Goal: Find specific page/section: Find specific page/section

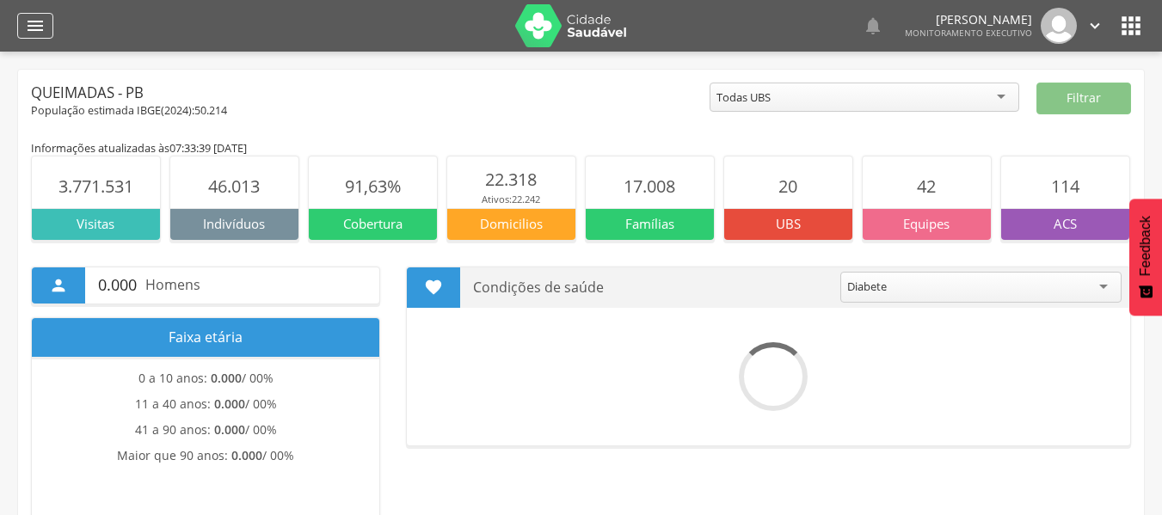
click at [30, 23] on icon "" at bounding box center [35, 25] width 21 height 21
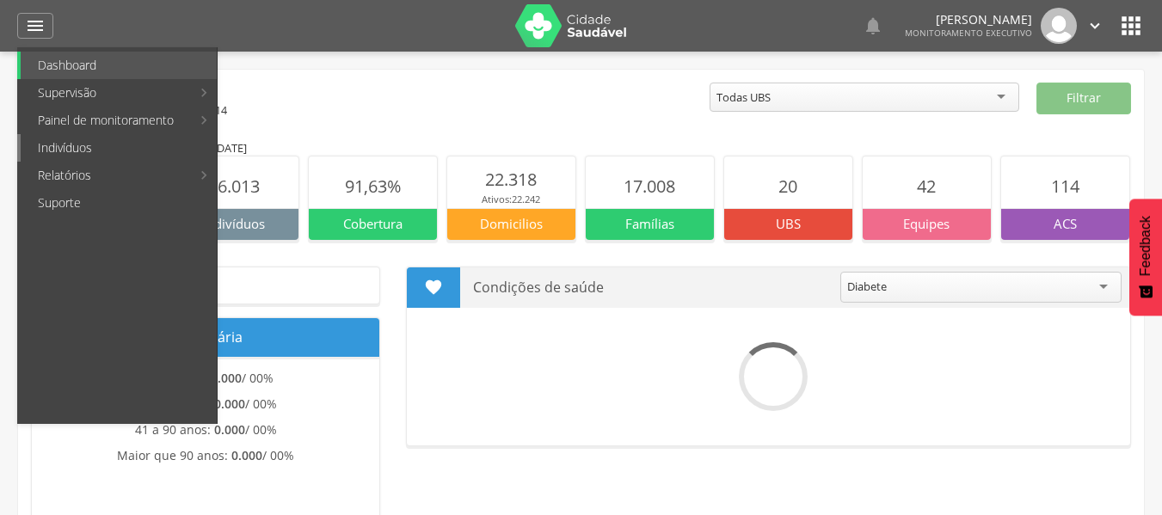
click at [95, 151] on link "Indivíduos" at bounding box center [119, 148] width 196 height 28
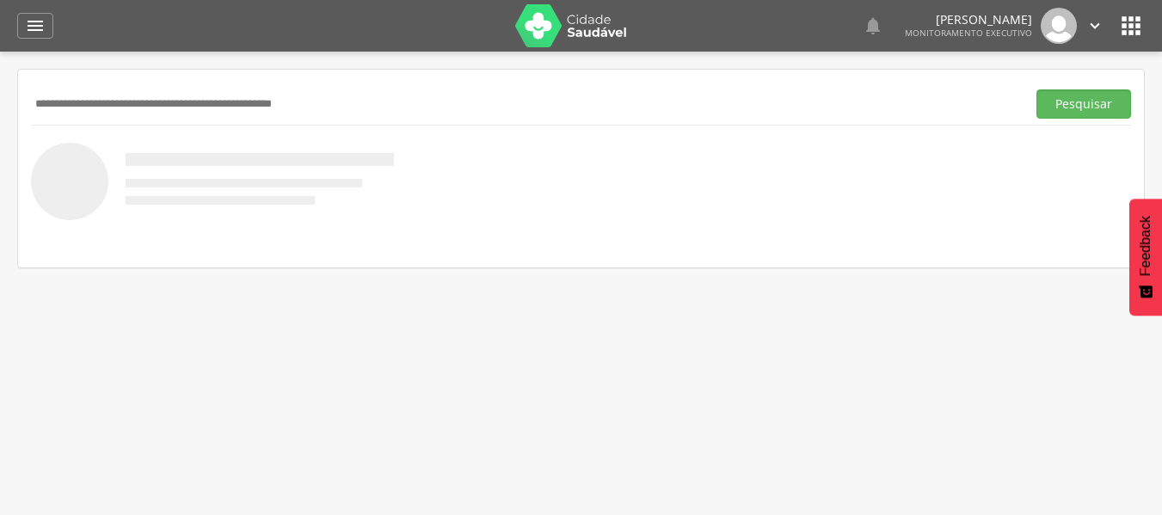
click at [133, 115] on input "text" at bounding box center [525, 103] width 988 height 29
type input "**********"
click at [1057, 96] on button "Pesquisar" at bounding box center [1084, 103] width 95 height 29
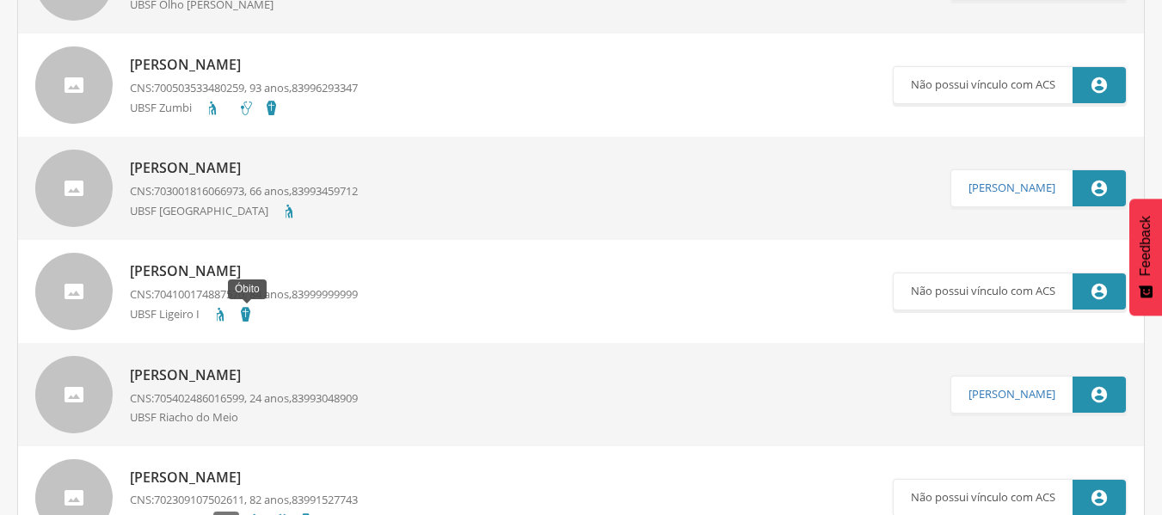
scroll to position [1979, 0]
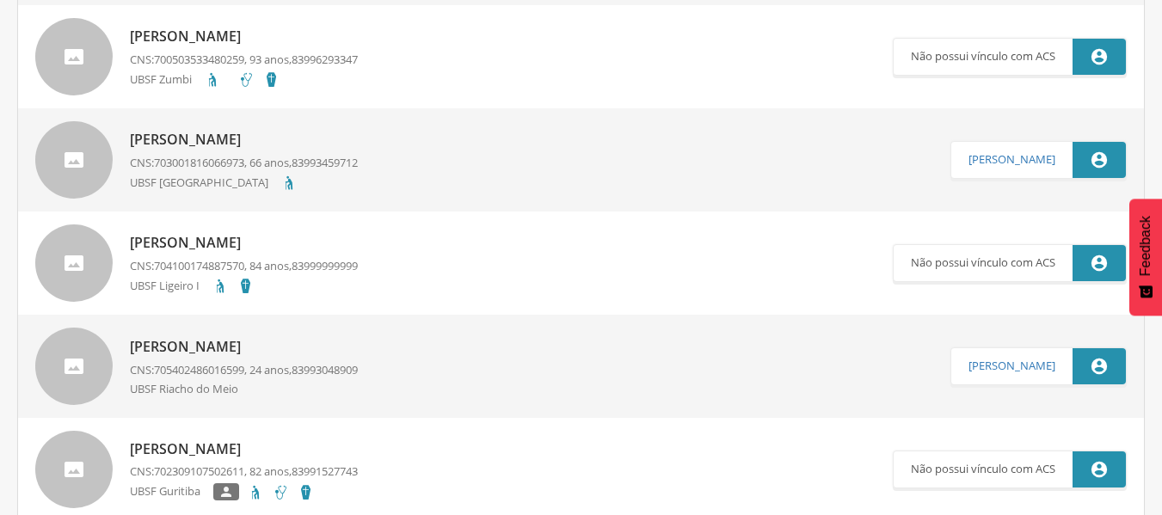
click at [200, 351] on p "[PERSON_NAME]" at bounding box center [244, 347] width 228 height 20
type input "**********"
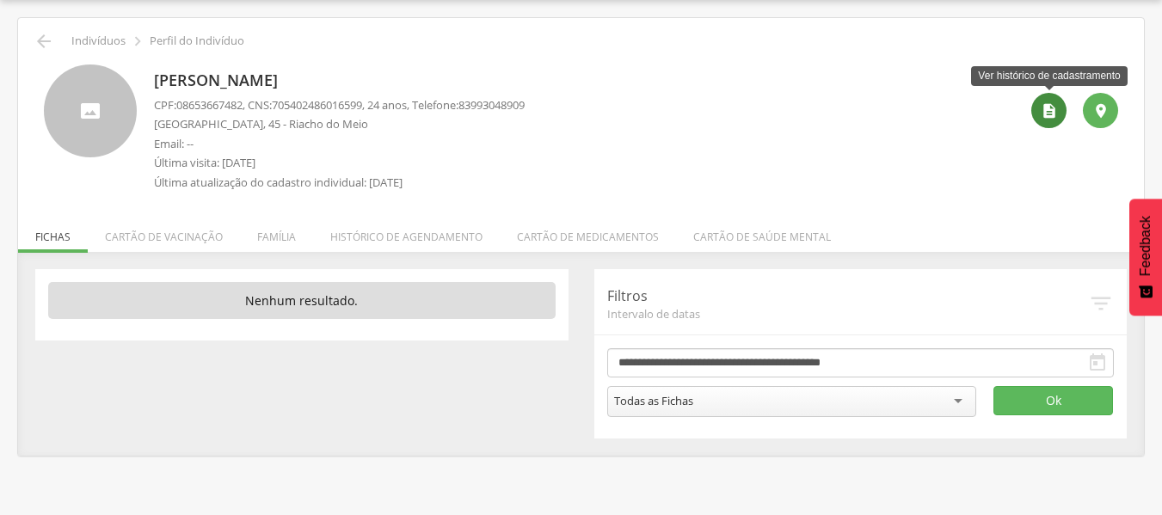
click at [1058, 104] on div "" at bounding box center [1048, 110] width 35 height 35
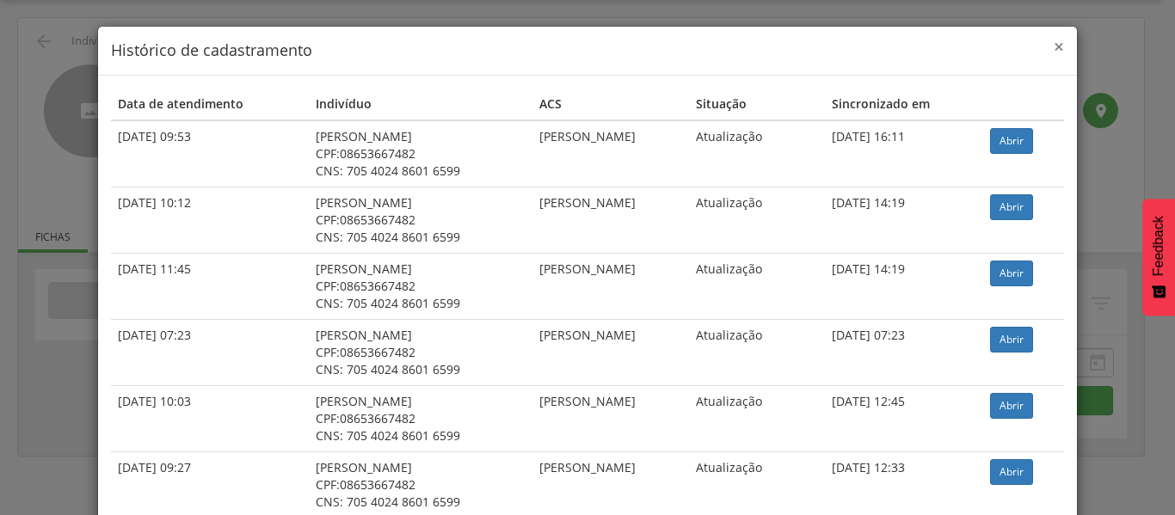
click at [1056, 50] on span "×" at bounding box center [1059, 46] width 10 height 24
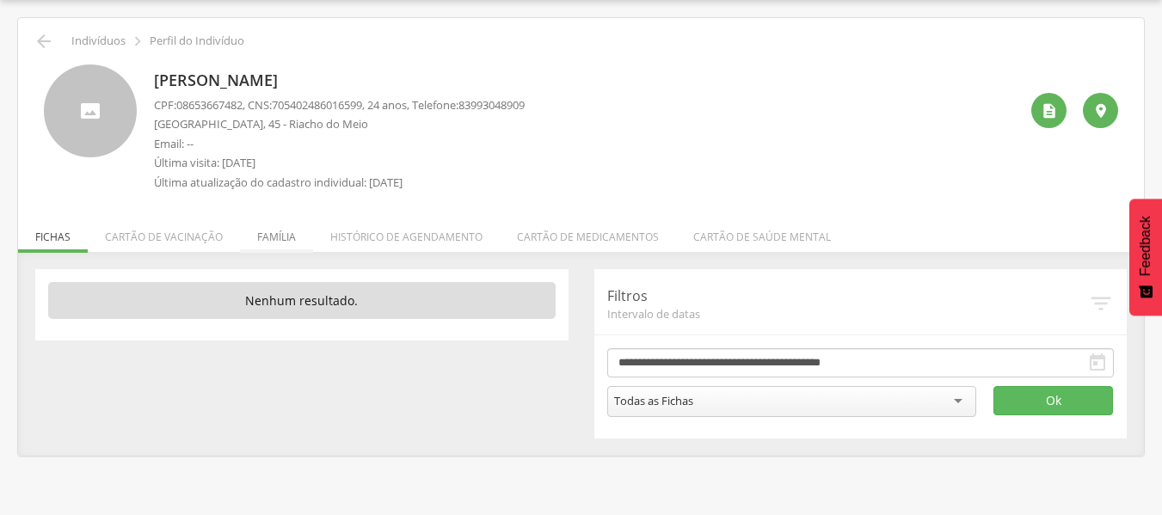
click at [268, 237] on li "Família" at bounding box center [276, 232] width 73 height 40
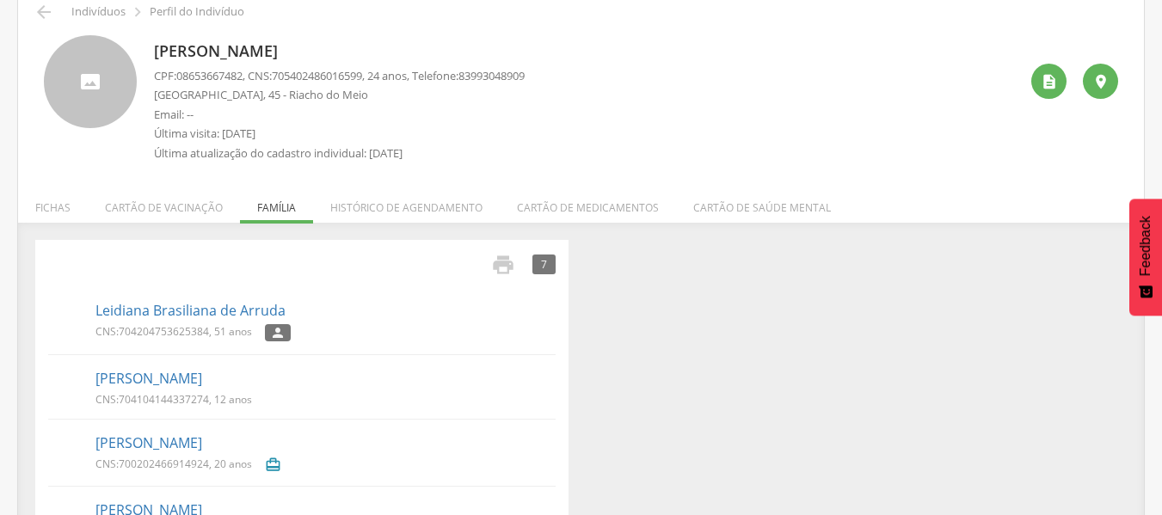
scroll to position [0, 0]
